Goal: Information Seeking & Learning: Learn about a topic

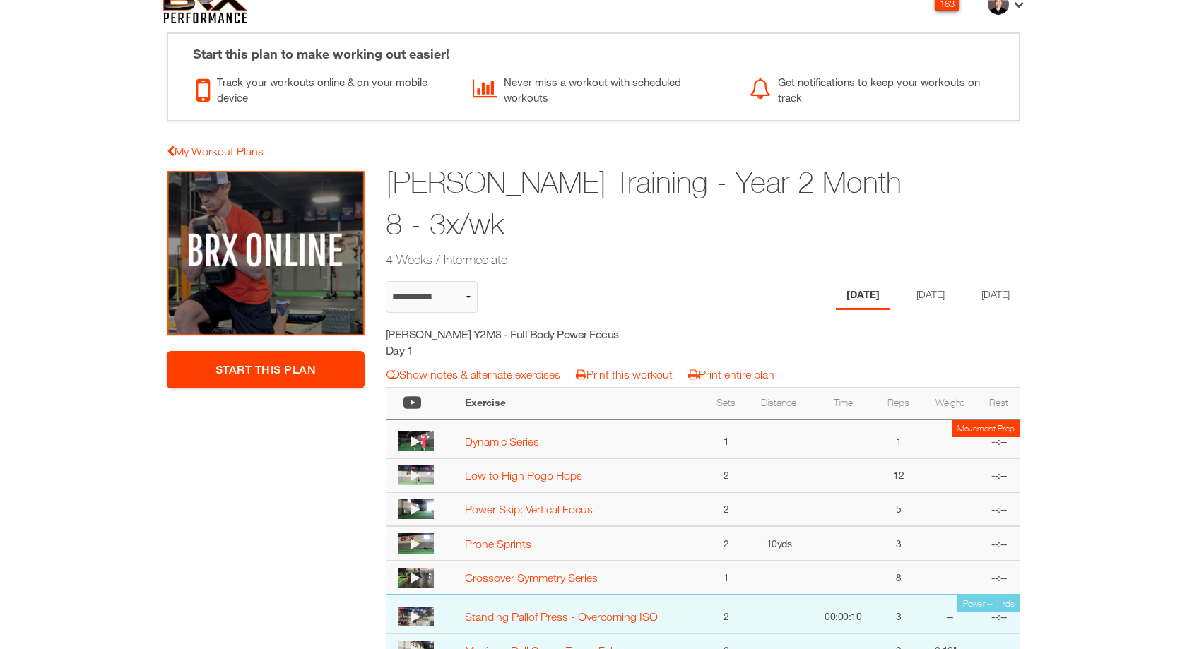
scroll to position [41, 0]
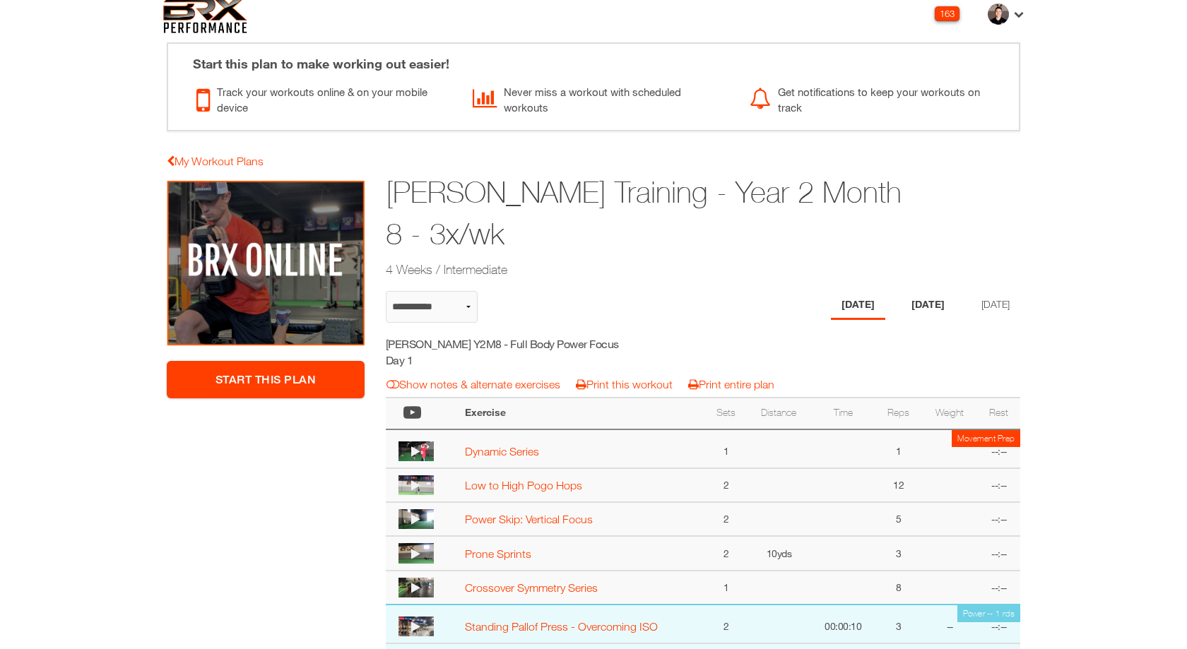
click at [937, 303] on li "[DATE]" at bounding box center [928, 305] width 54 height 29
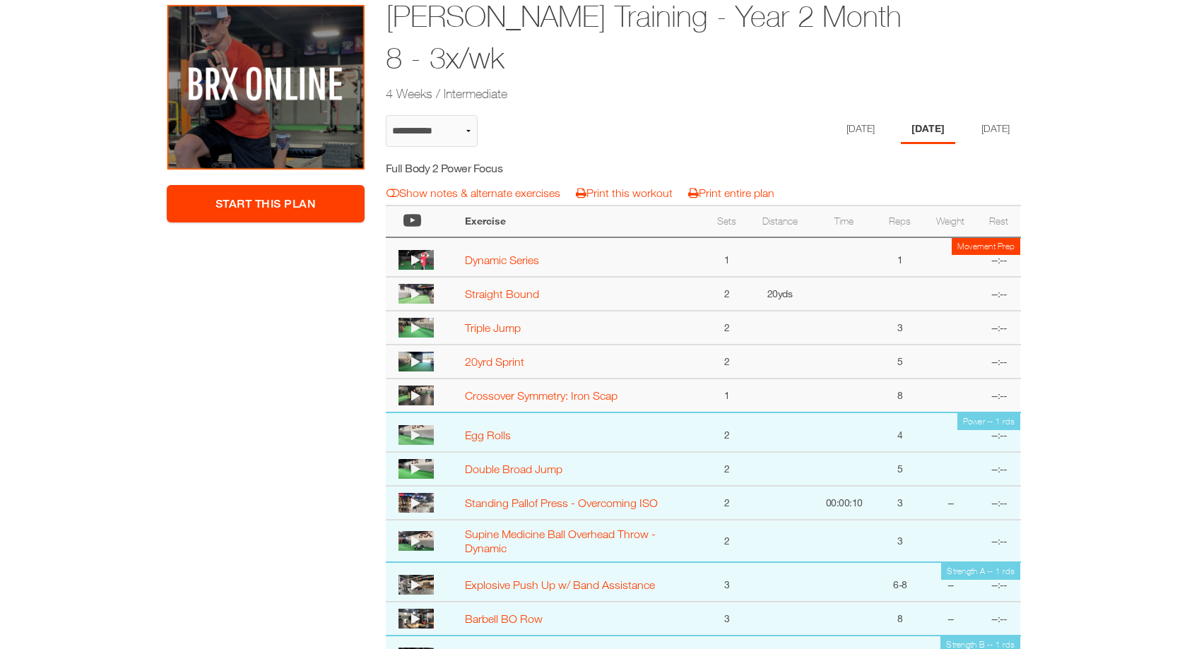
scroll to position [0, 0]
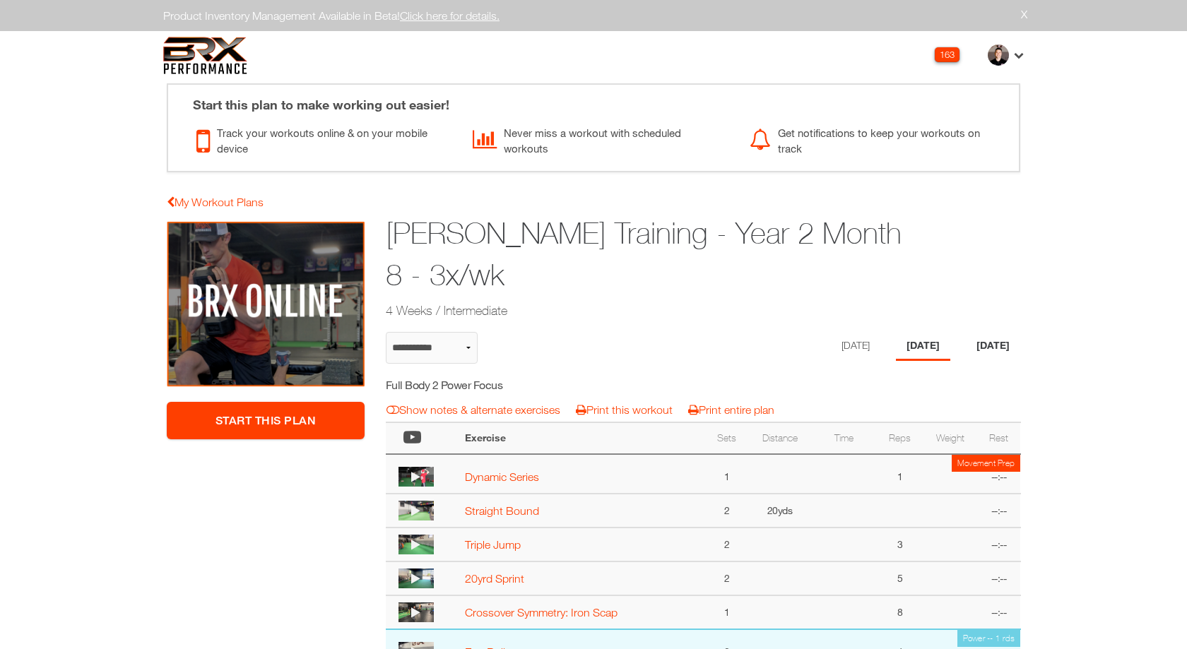
click at [982, 348] on li "[DATE]" at bounding box center [993, 346] width 54 height 29
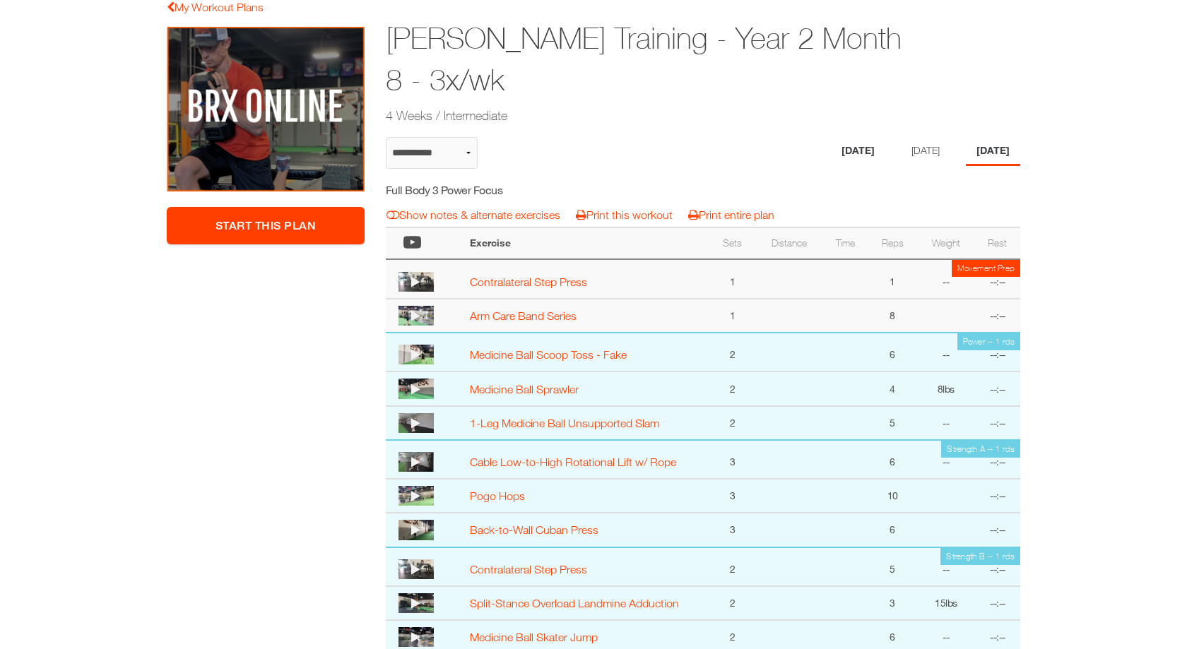
scroll to position [277, 0]
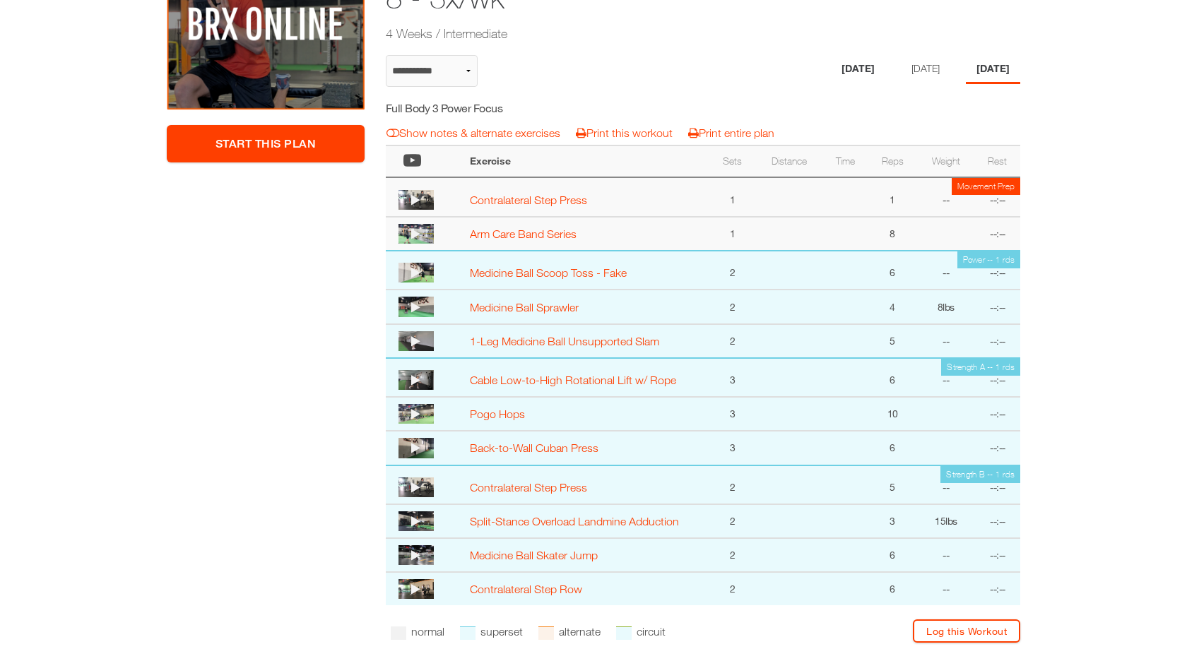
click at [840, 71] on li "[DATE]" at bounding box center [858, 69] width 54 height 29
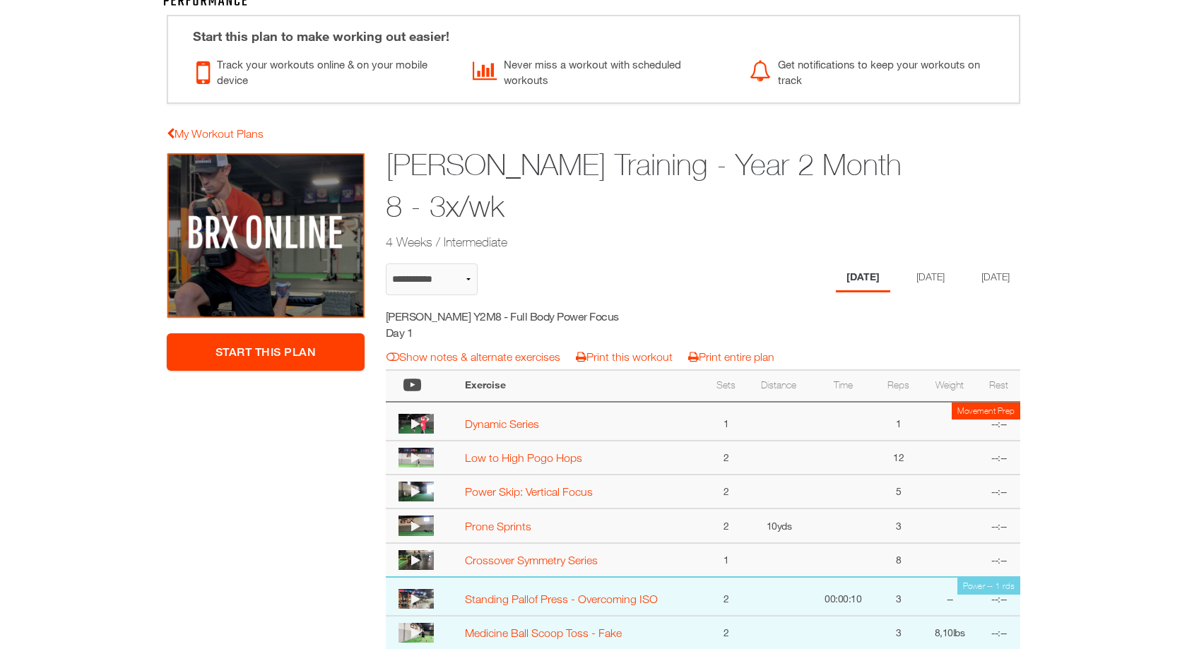
scroll to position [1, 0]
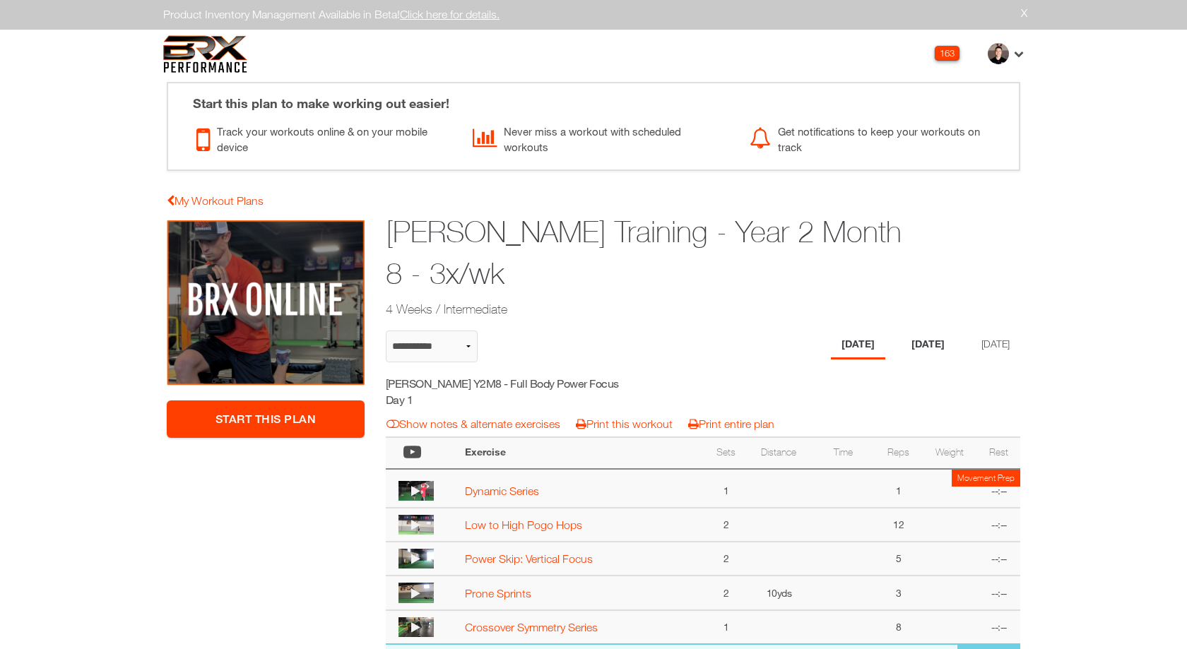
click at [922, 354] on li "[DATE]" at bounding box center [928, 345] width 54 height 29
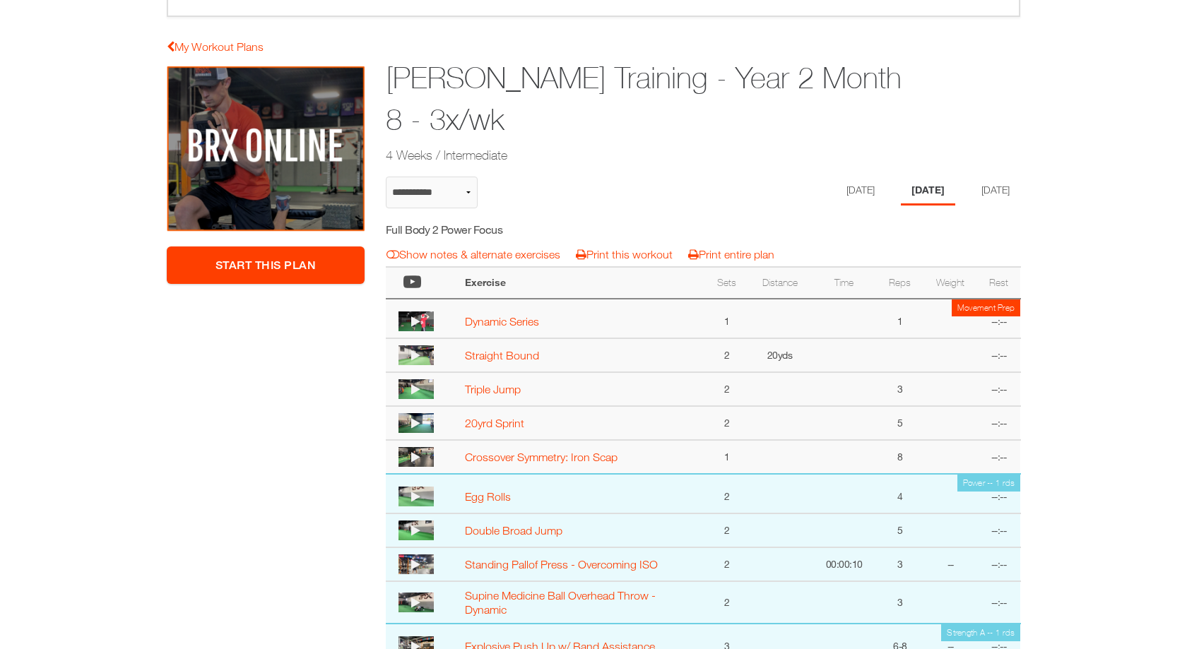
scroll to position [0, 0]
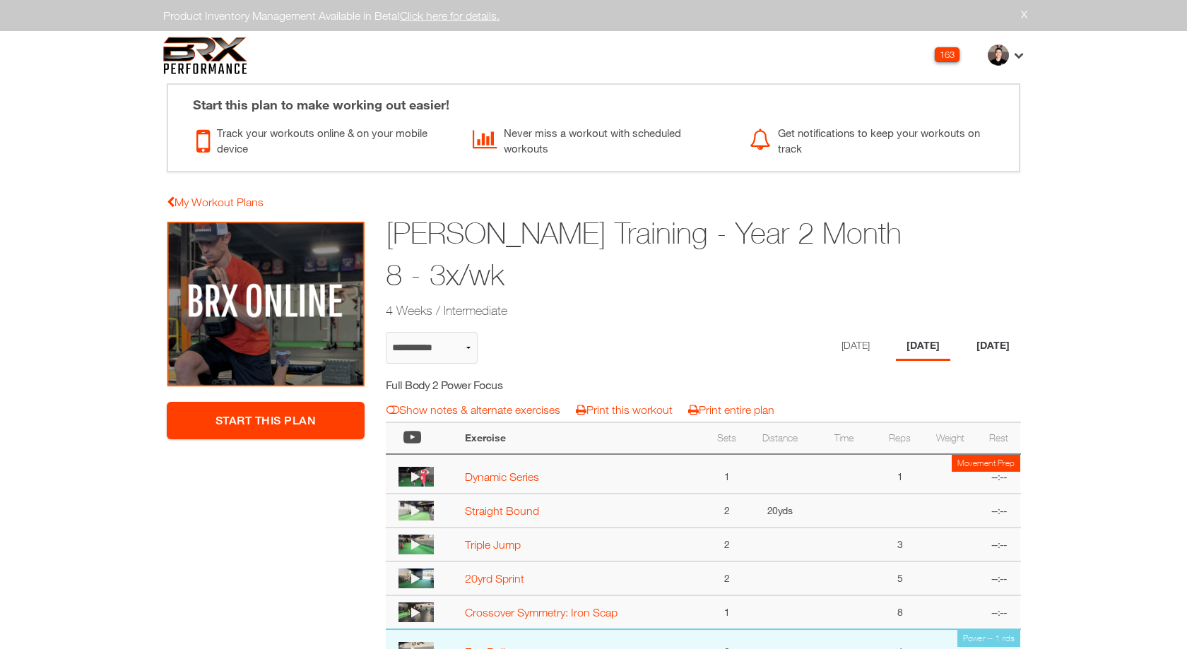
click at [989, 358] on li "[DATE]" at bounding box center [993, 346] width 54 height 29
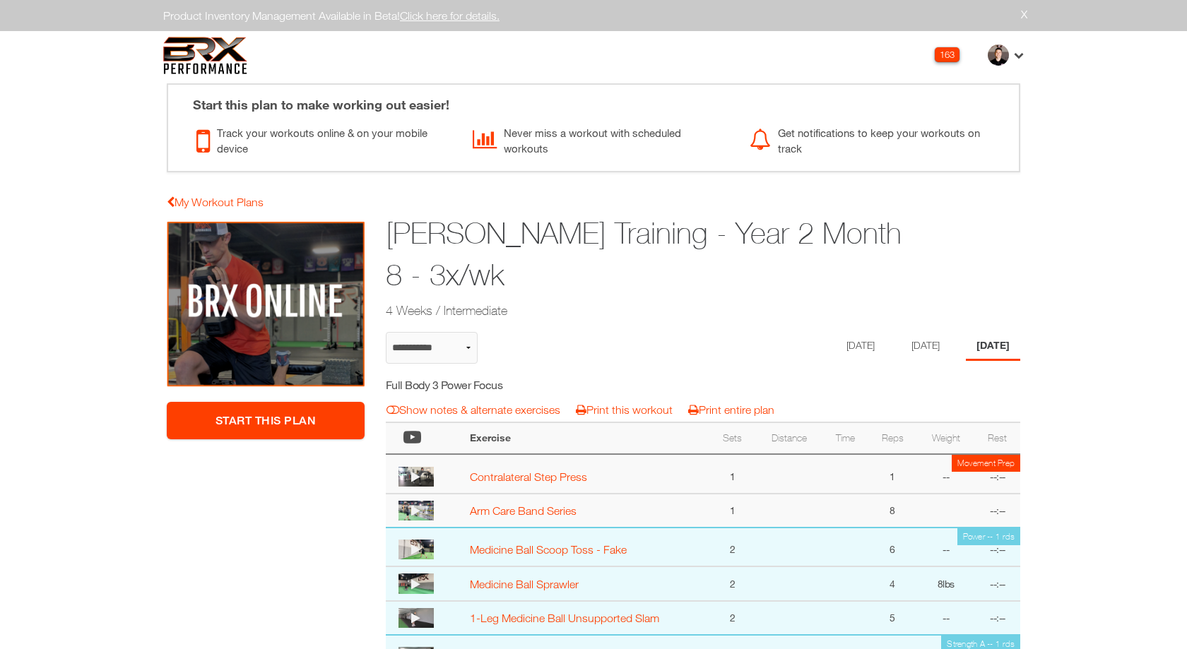
select select "**********"
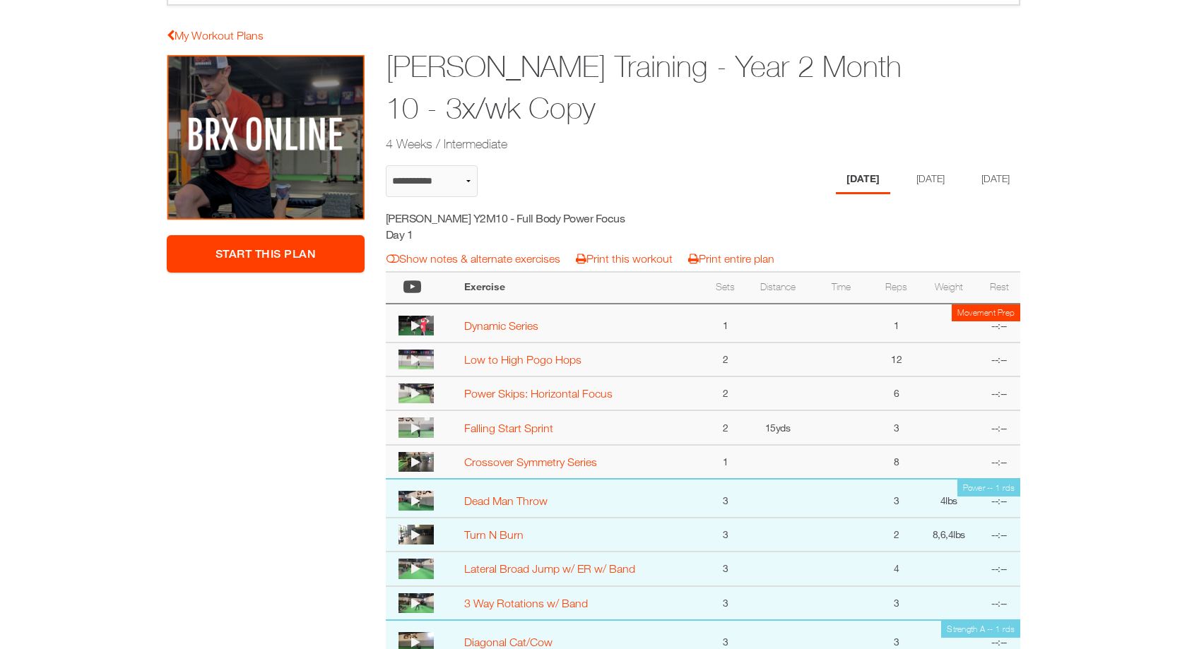
scroll to position [46, 0]
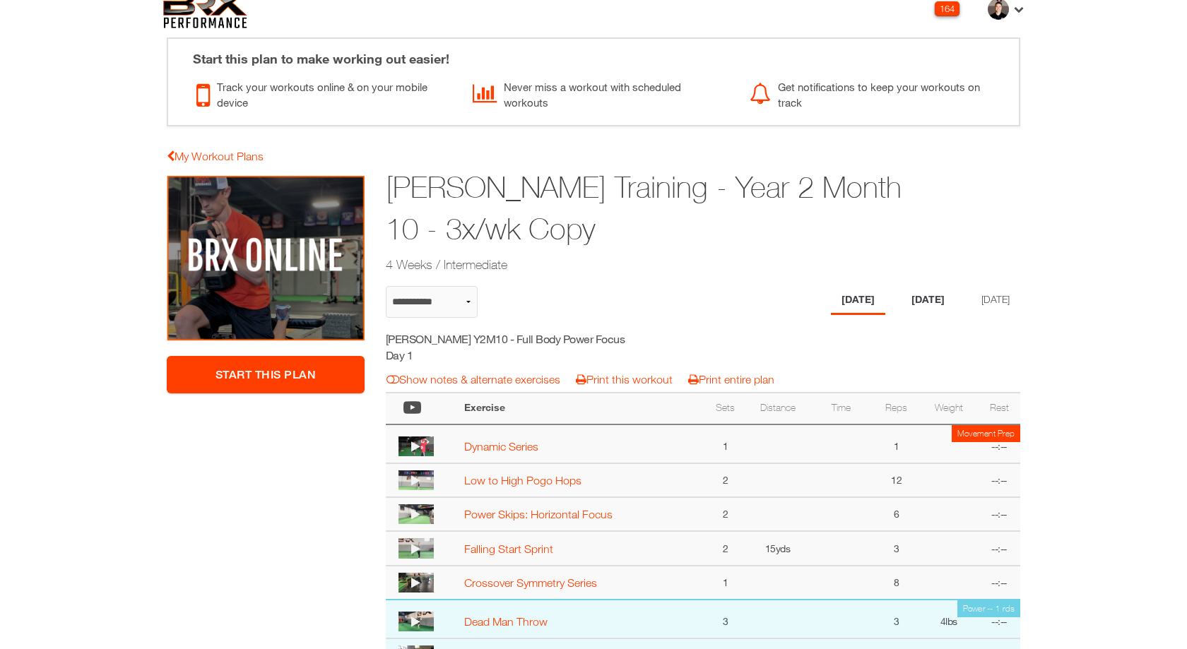
click at [925, 295] on li "[DATE]" at bounding box center [928, 300] width 54 height 29
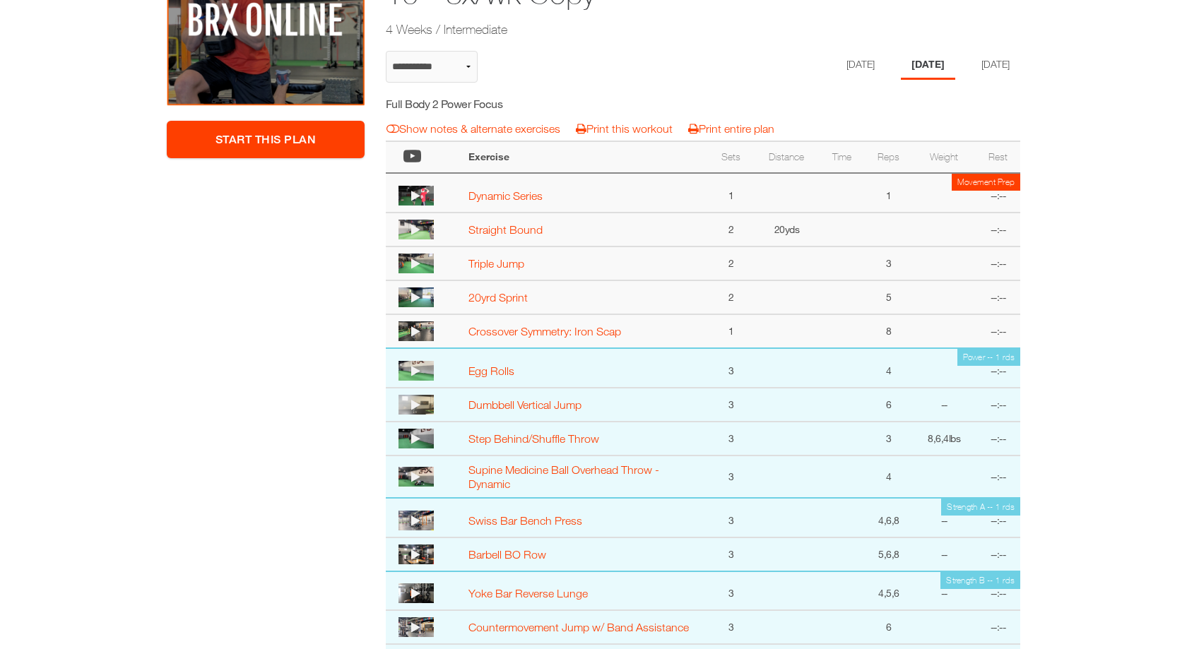
scroll to position [206, 0]
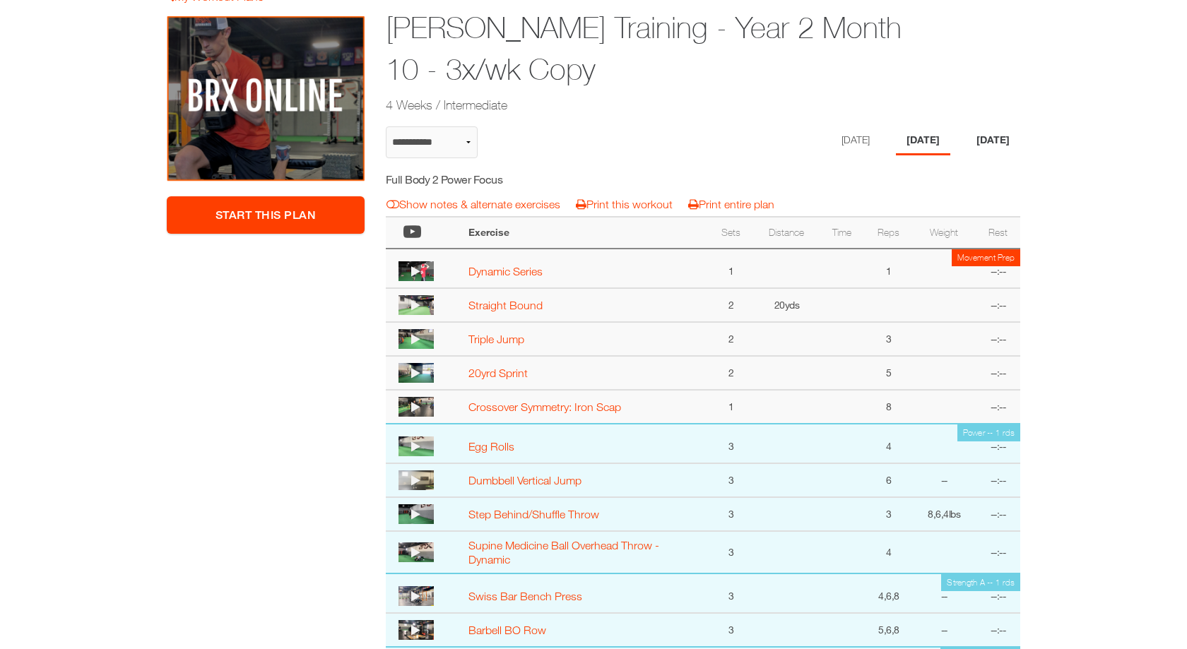
click at [996, 130] on li "[DATE]" at bounding box center [993, 140] width 54 height 29
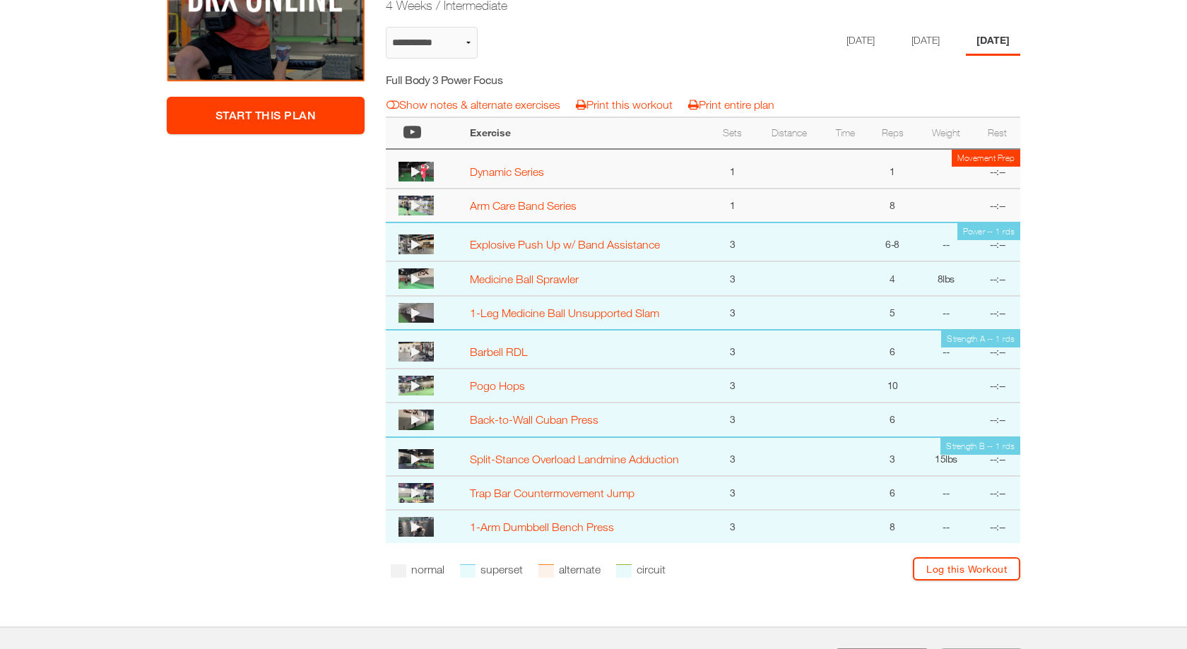
scroll to position [306, 0]
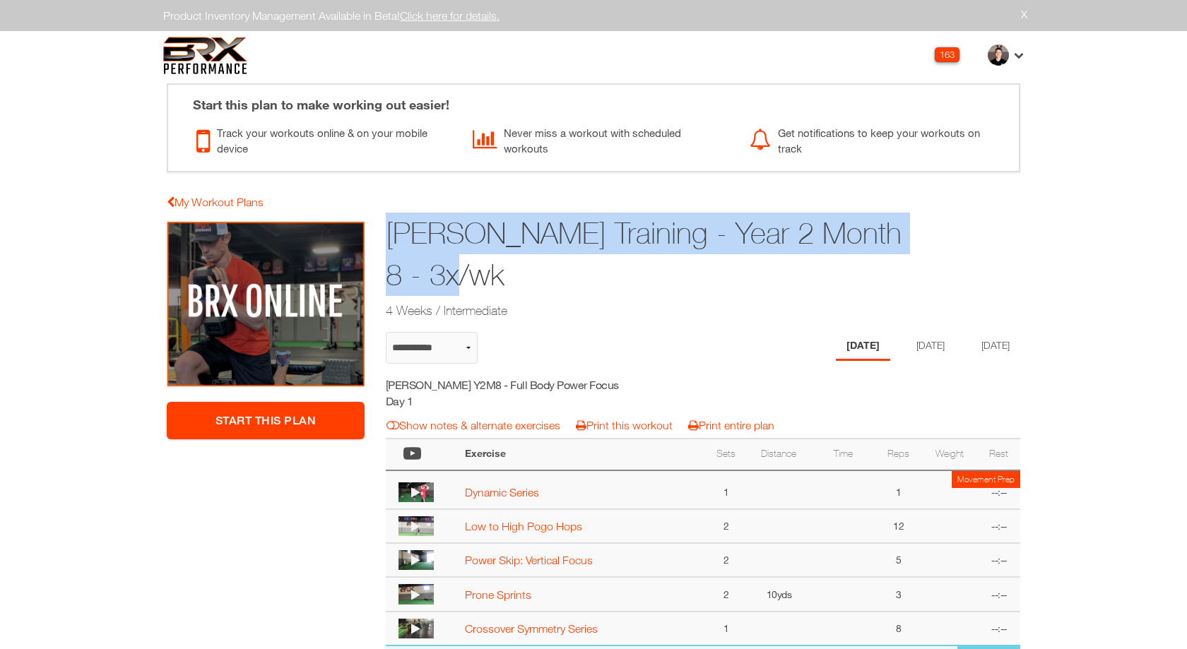
drag, startPoint x: 487, startPoint y: 276, endPoint x: 382, endPoint y: 232, distance: 113.4
click at [382, 232] on div "[PERSON_NAME] Training - Year 2 Month 8 - 3x/wk 4 Weeks / Intermediate" at bounding box center [648, 268] width 547 height 114
copy h1 "[PERSON_NAME] Training - Year 2 Month 8 - 3x/wk"
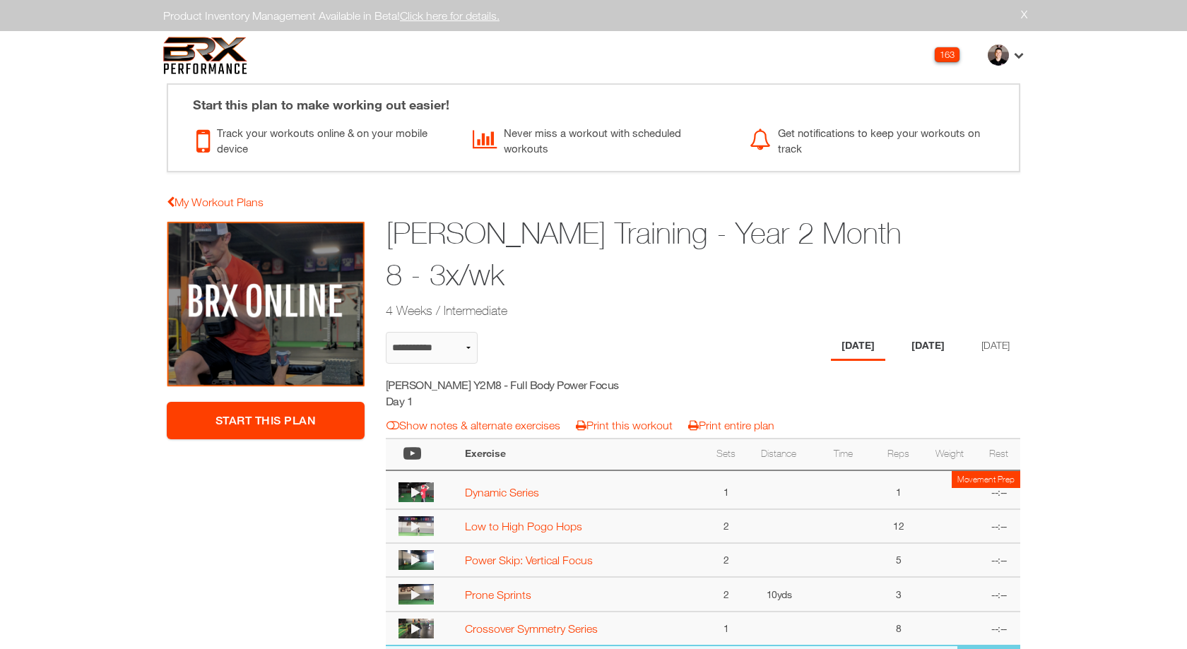
click at [903, 341] on li "[DATE]" at bounding box center [928, 346] width 54 height 29
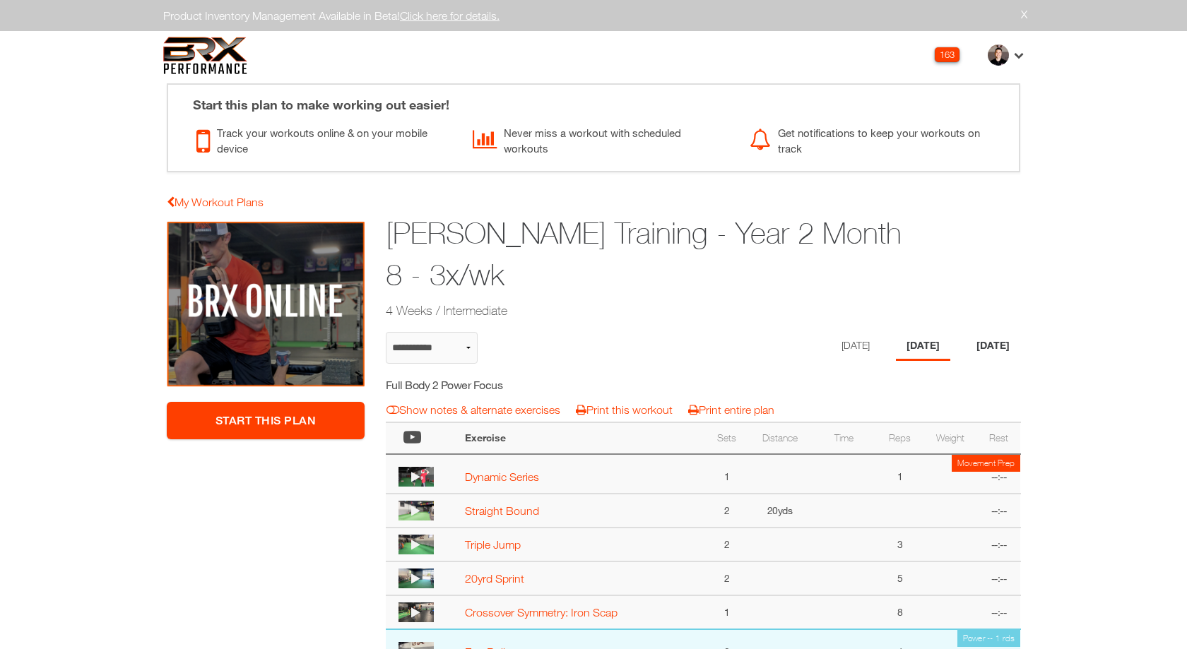
click at [999, 352] on li "[DATE]" at bounding box center [993, 346] width 54 height 29
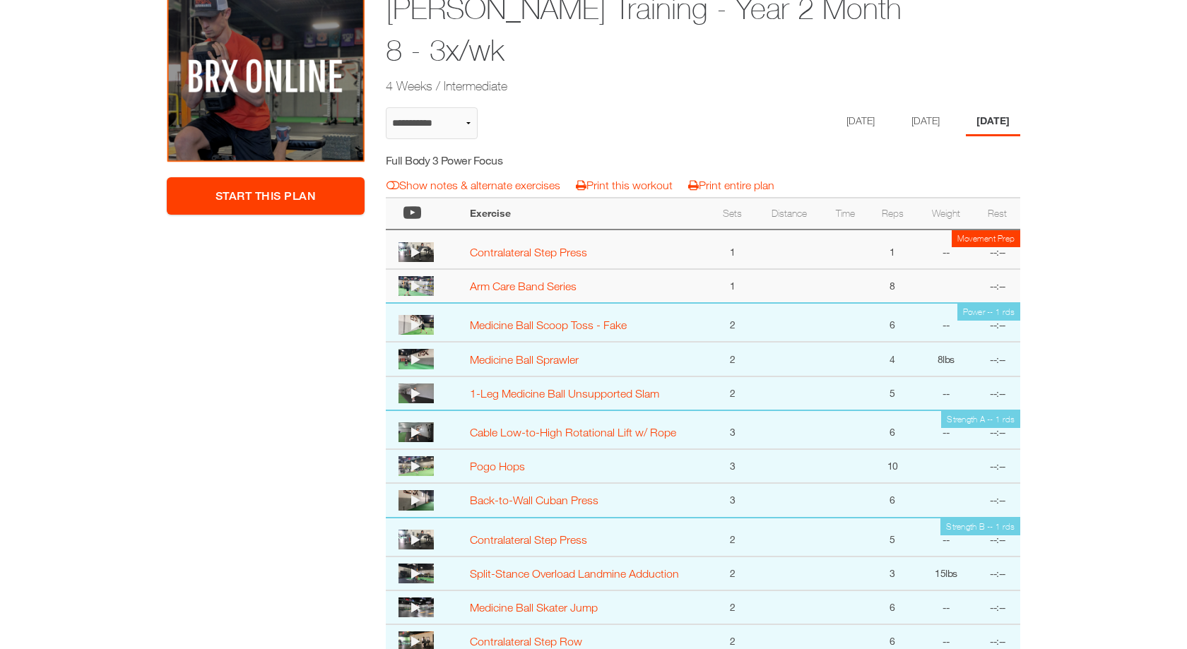
scroll to position [194, 0]
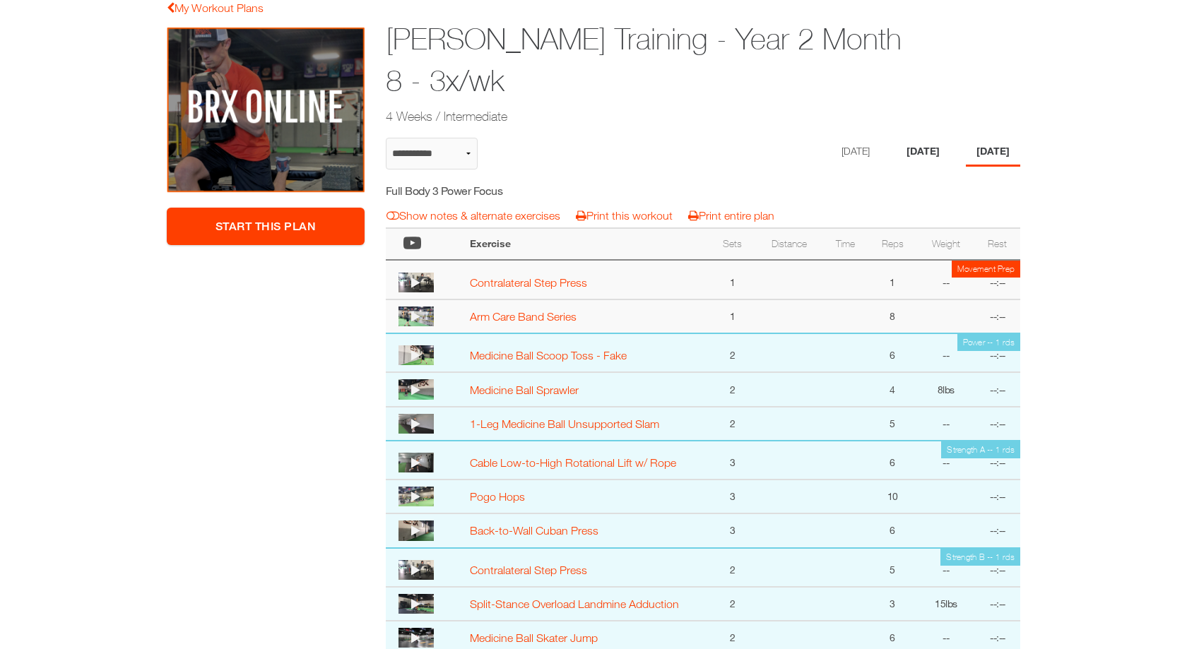
click at [922, 155] on li "[DATE]" at bounding box center [923, 152] width 54 height 29
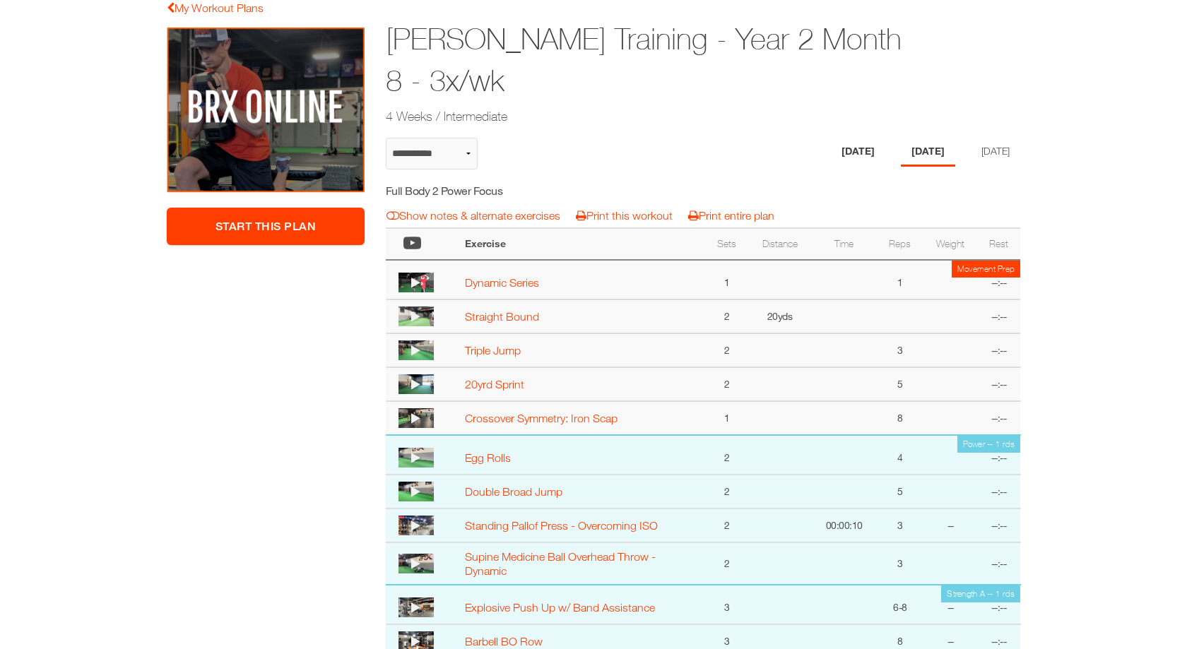
click at [850, 160] on li "[DATE]" at bounding box center [858, 152] width 54 height 29
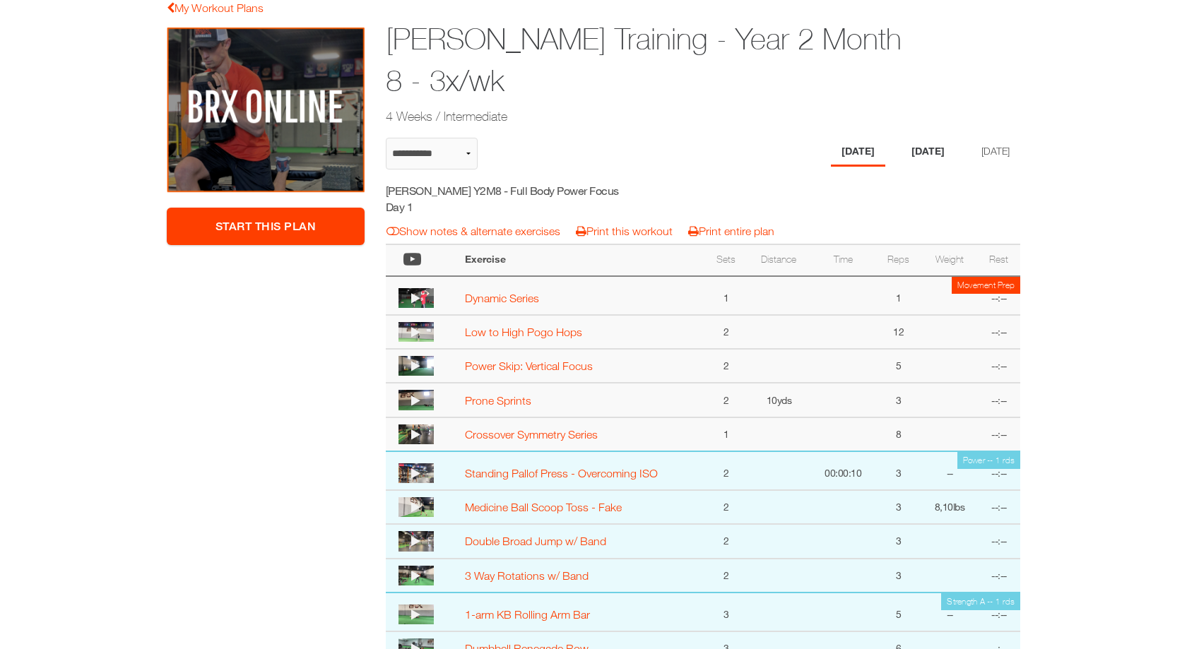
click at [914, 155] on li "[DATE]" at bounding box center [928, 152] width 54 height 29
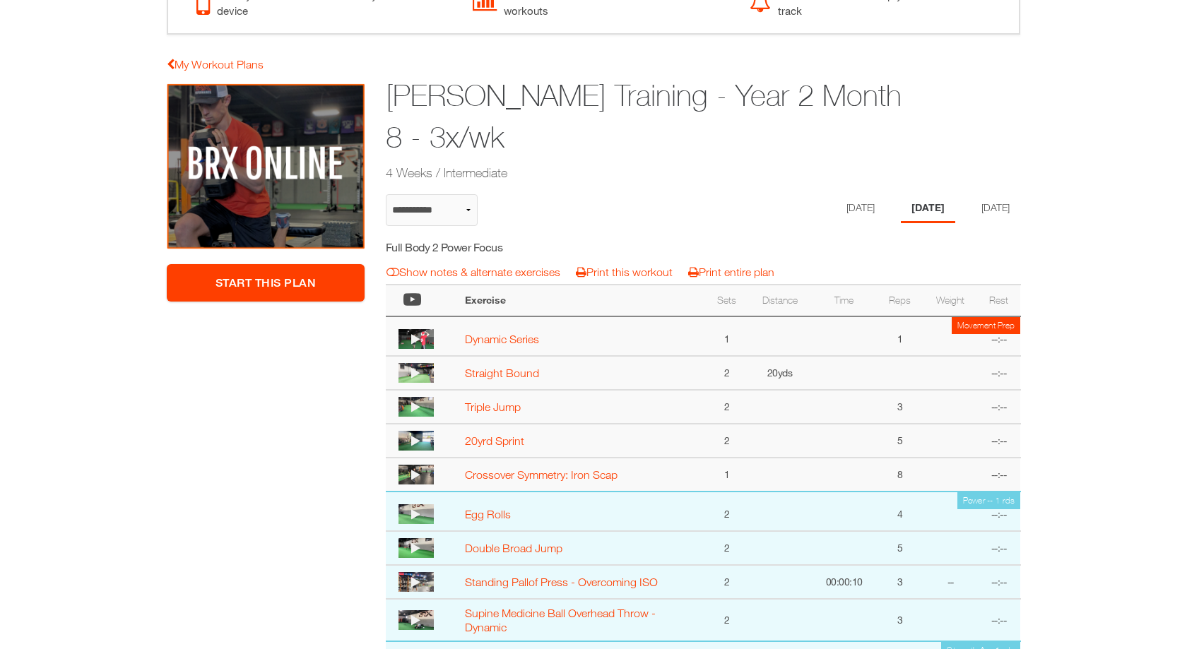
scroll to position [101, 0]
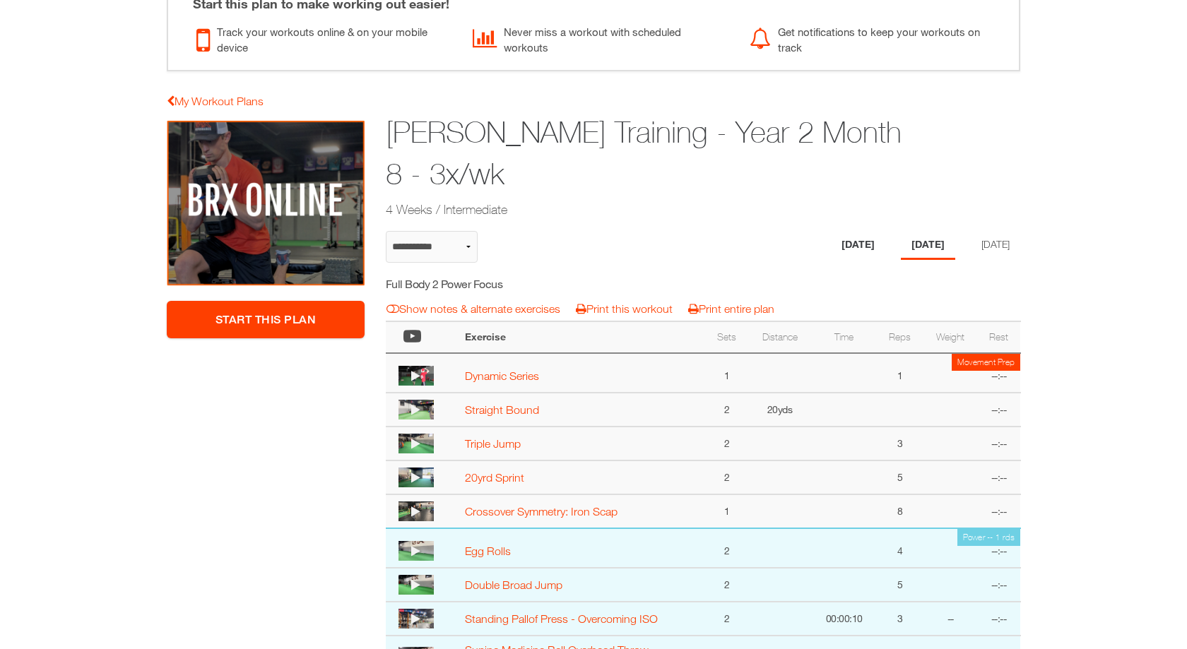
click at [859, 246] on li "[DATE]" at bounding box center [858, 245] width 54 height 29
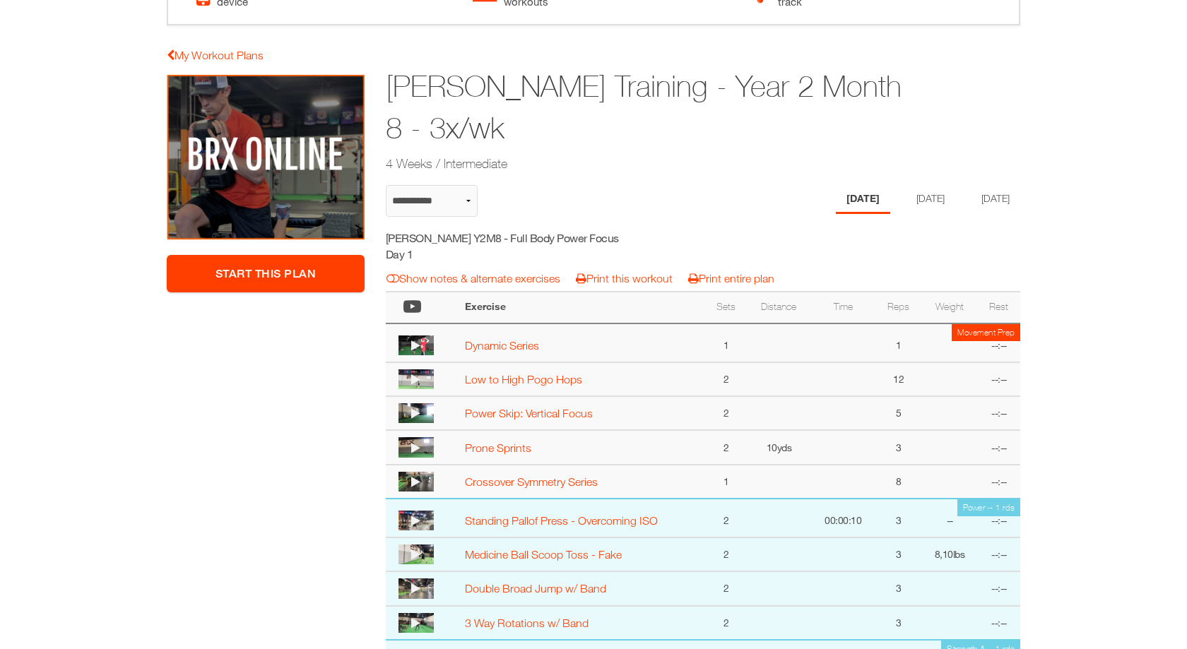
scroll to position [107, 0]
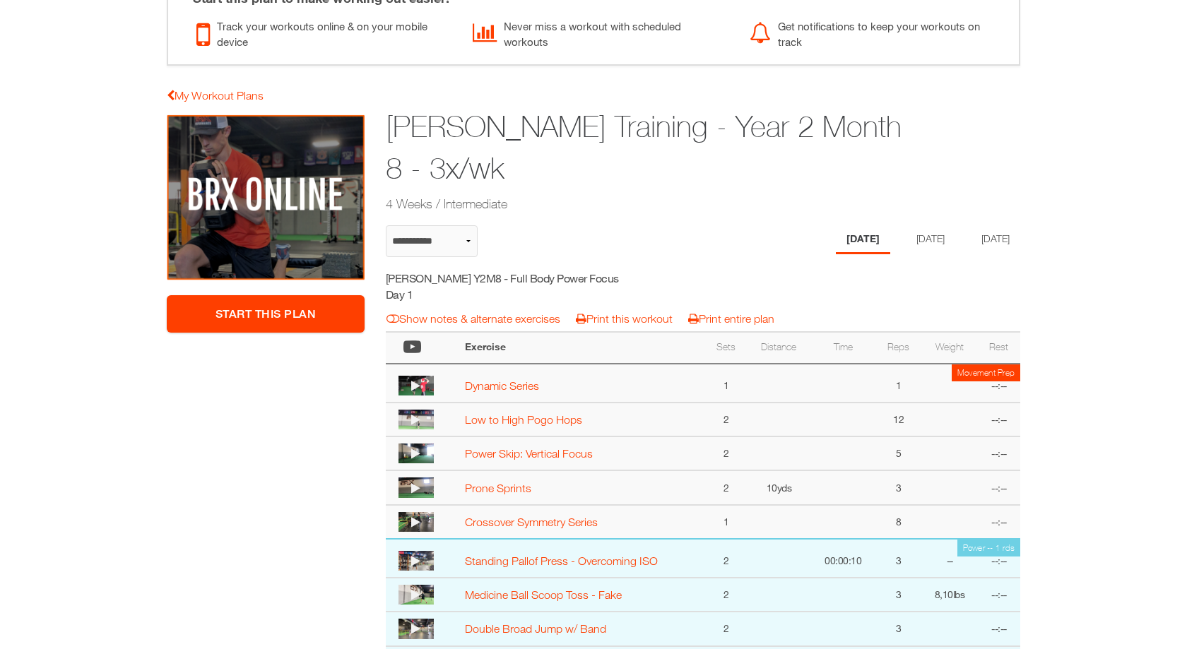
click at [977, 218] on div "**********" at bounding box center [703, 512] width 657 height 797
click at [987, 230] on li "[DATE]" at bounding box center [993, 239] width 54 height 29
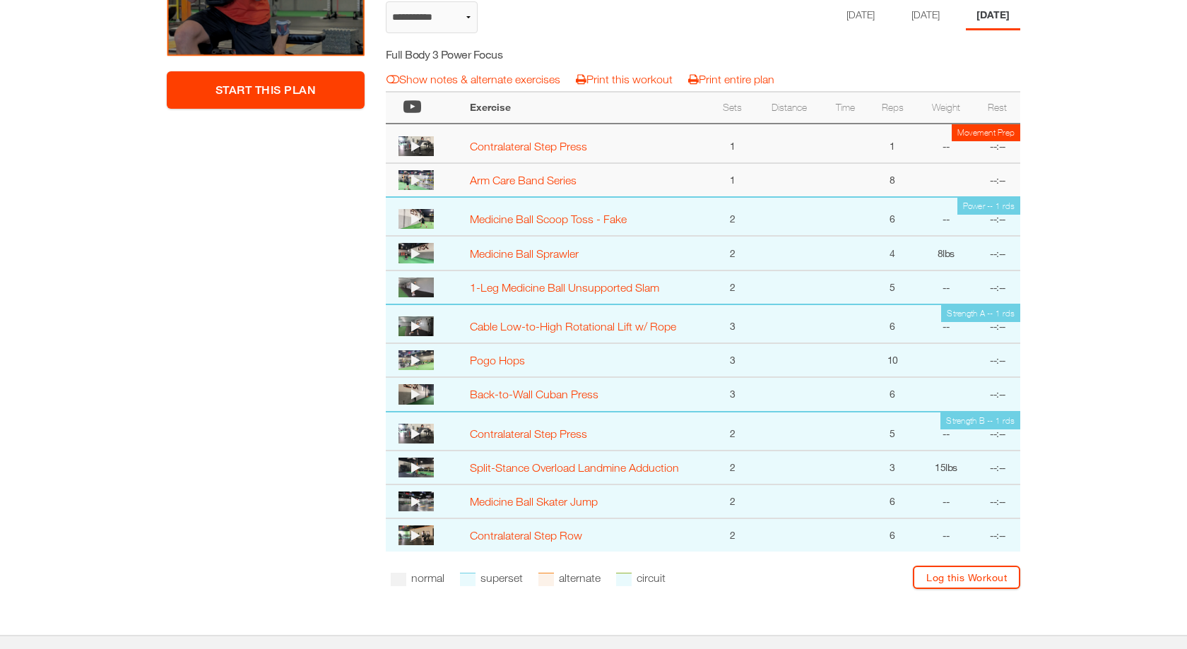
scroll to position [343, 0]
